Goal: Navigation & Orientation: Find specific page/section

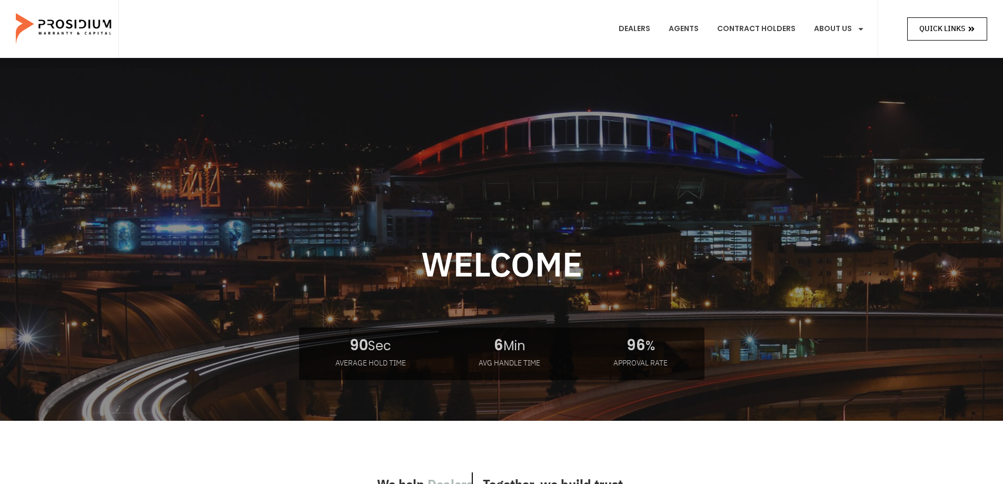
click at [932, 31] on span "Quick Links" at bounding box center [942, 28] width 46 height 13
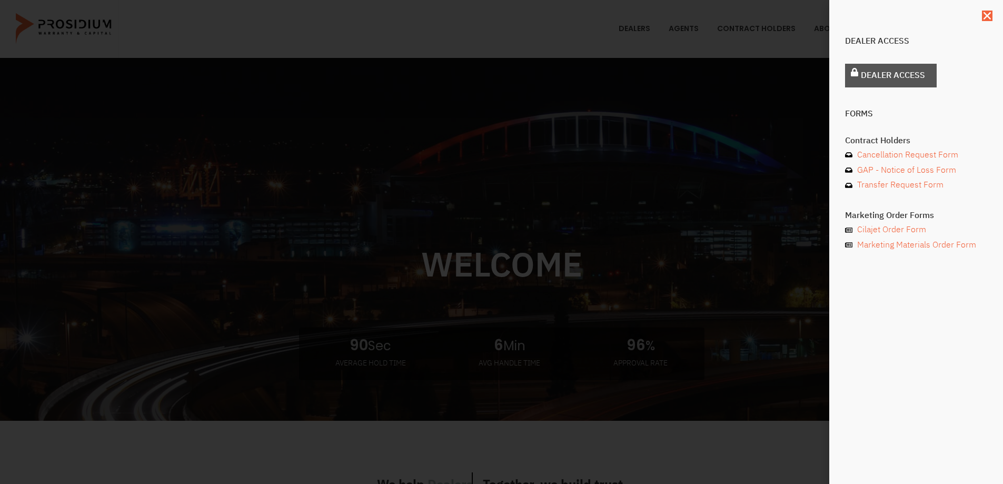
click at [865, 68] on span "Dealer Access" at bounding box center [893, 75] width 64 height 15
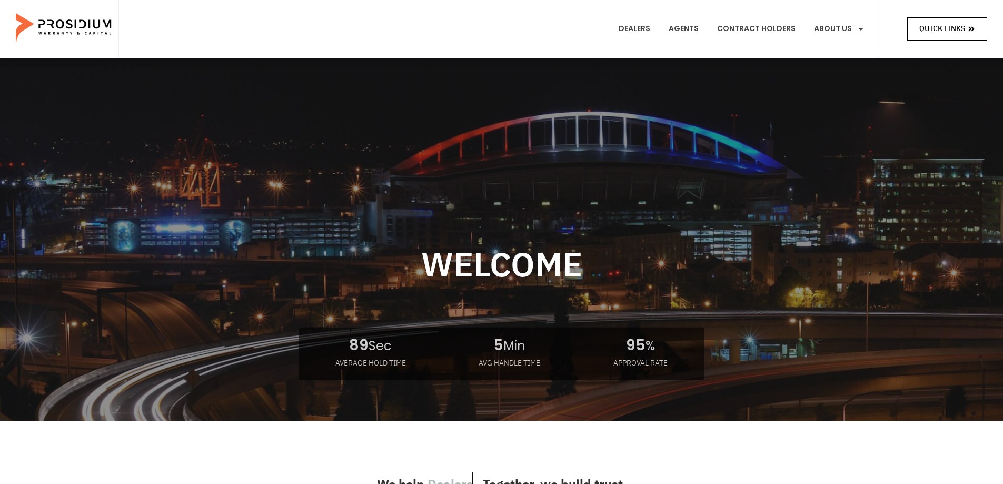
click at [940, 27] on span "Quick Links" at bounding box center [942, 28] width 46 height 13
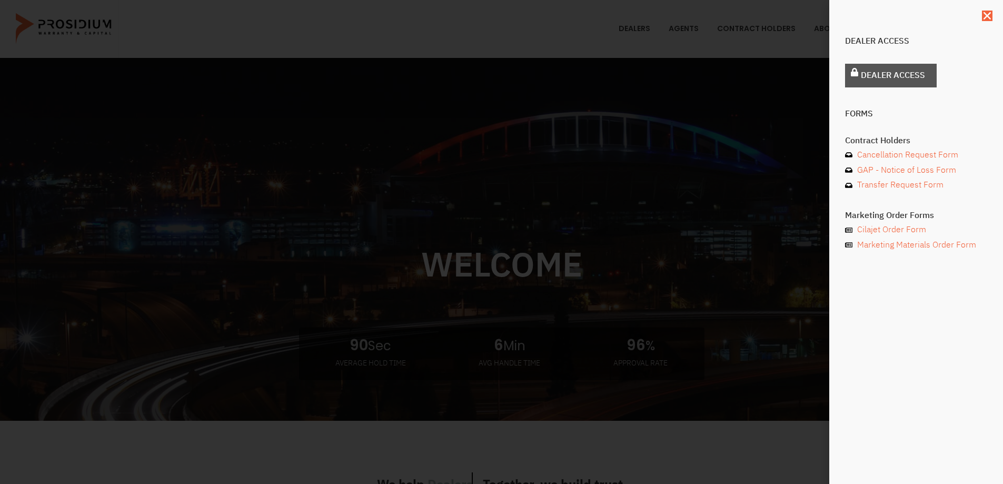
click at [899, 77] on span "Dealer Access" at bounding box center [893, 75] width 64 height 15
